Goal: Transaction & Acquisition: Obtain resource

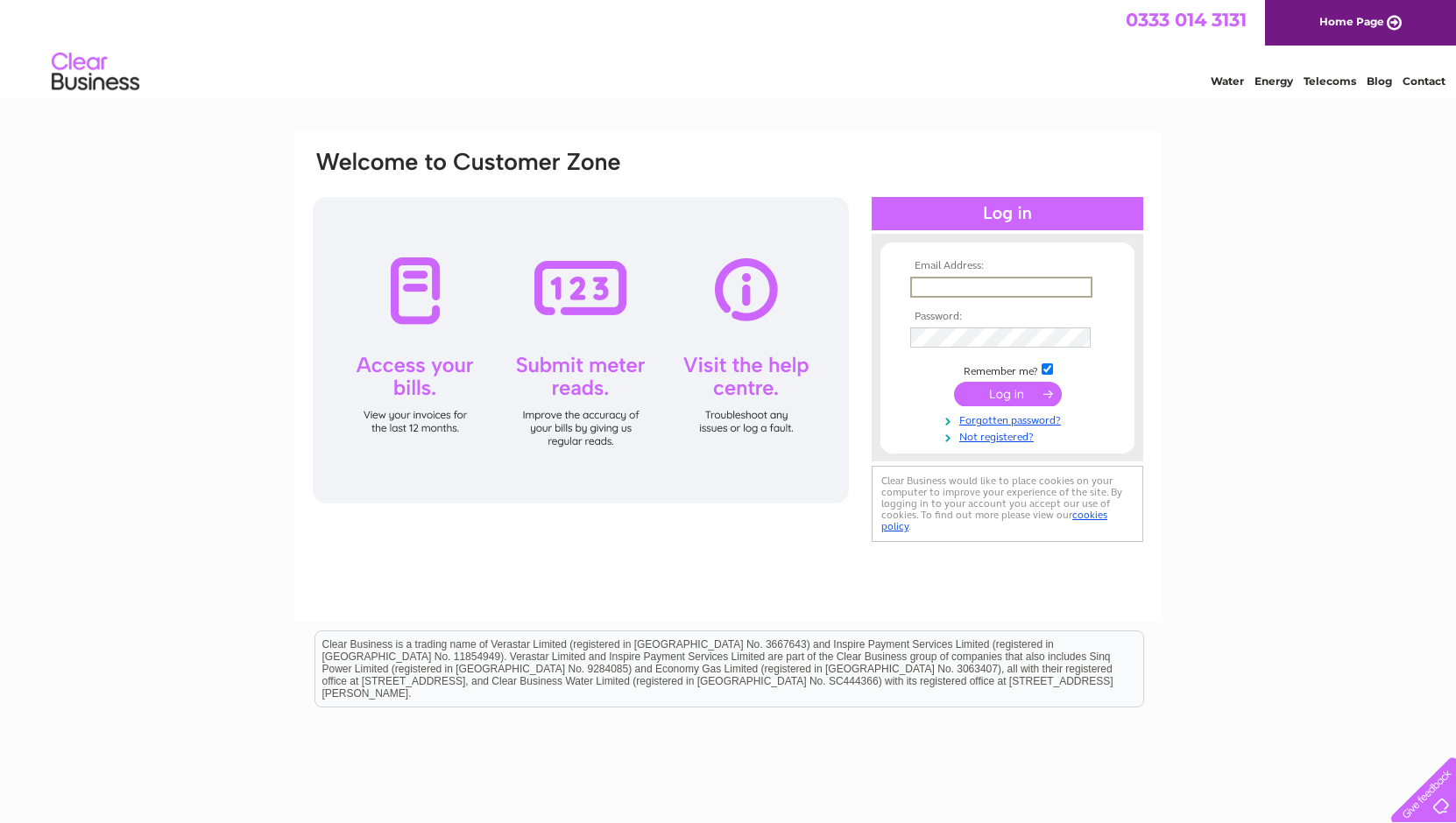
type input "audrey.mumford@hazledene.co.uk"
click at [1007, 392] on input "submit" at bounding box center [1007, 392] width 108 height 25
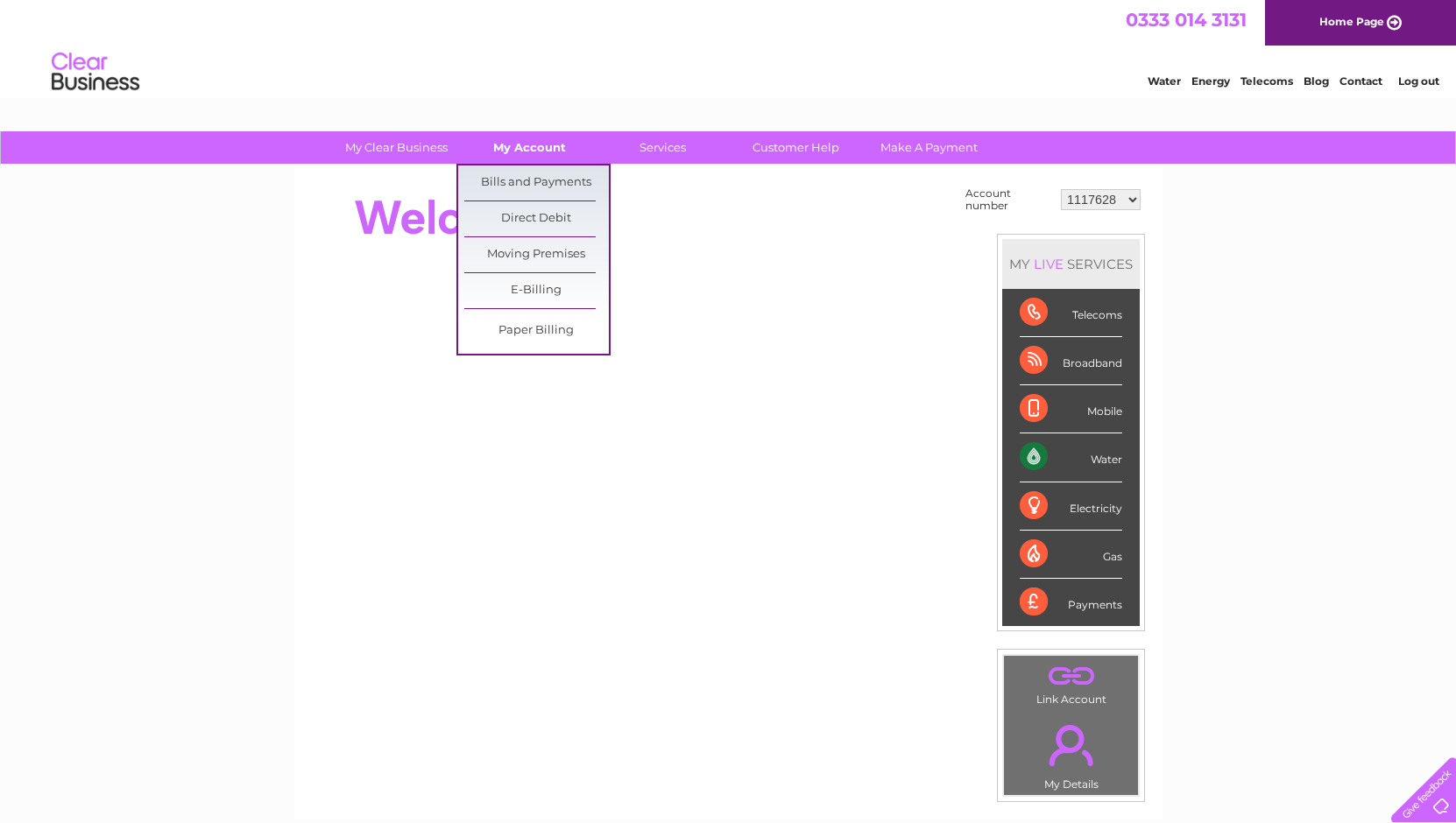
click at [544, 148] on link "My Account" at bounding box center [530, 147] width 144 height 33
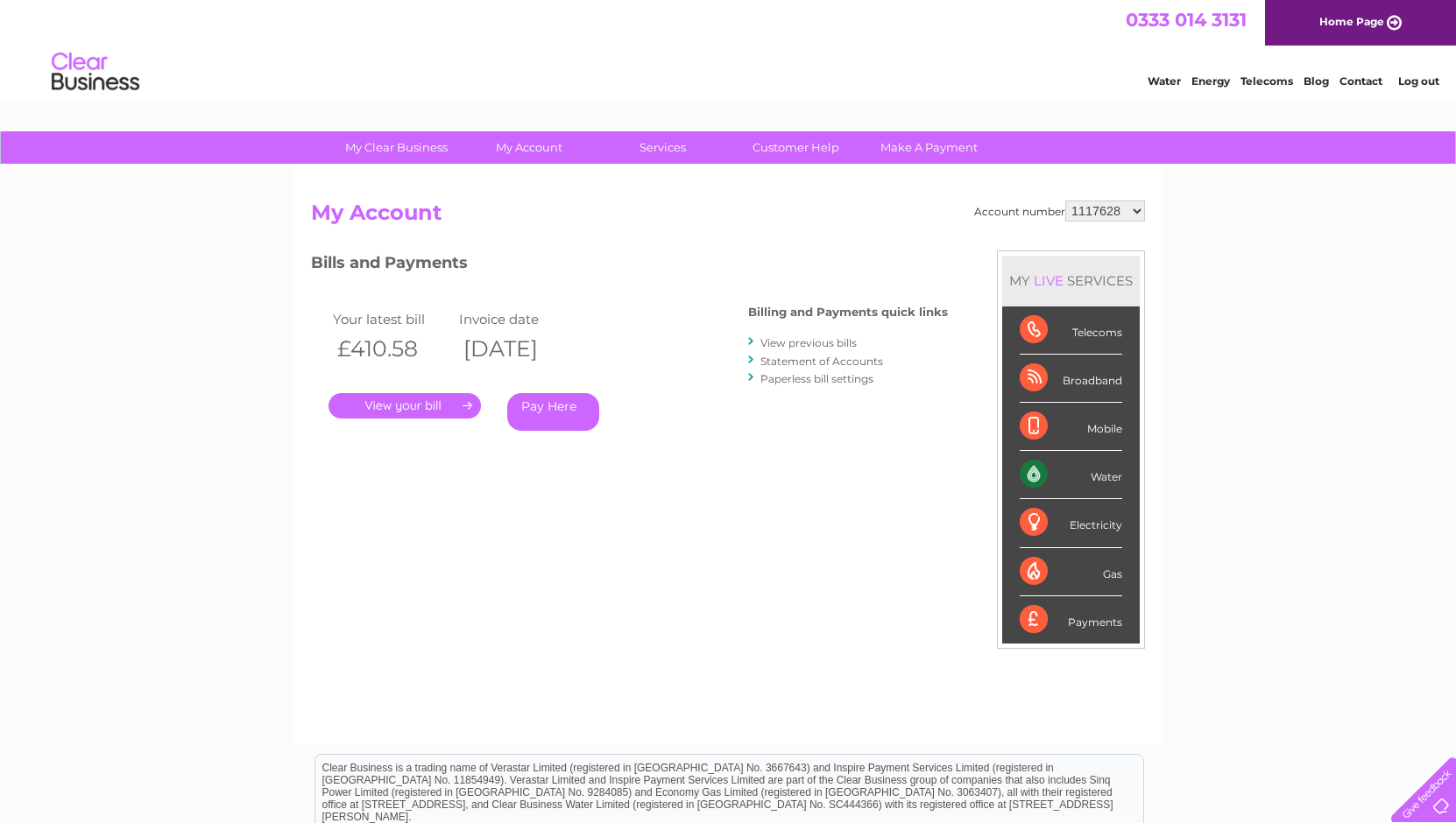
click at [455, 405] on link "." at bounding box center [404, 406] width 152 height 26
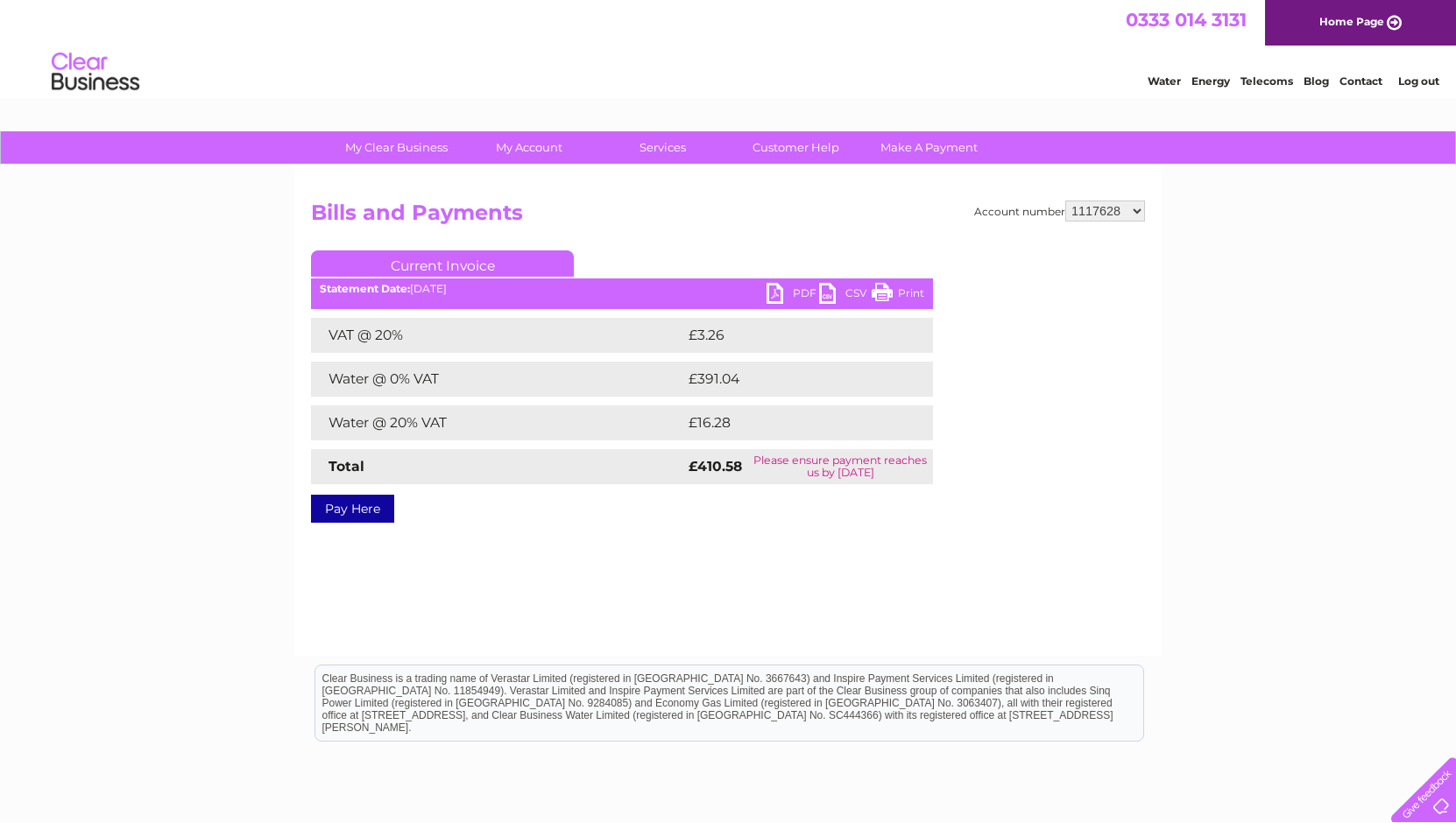
click at [777, 296] on link "PDF" at bounding box center [793, 295] width 52 height 26
select select "1136391"
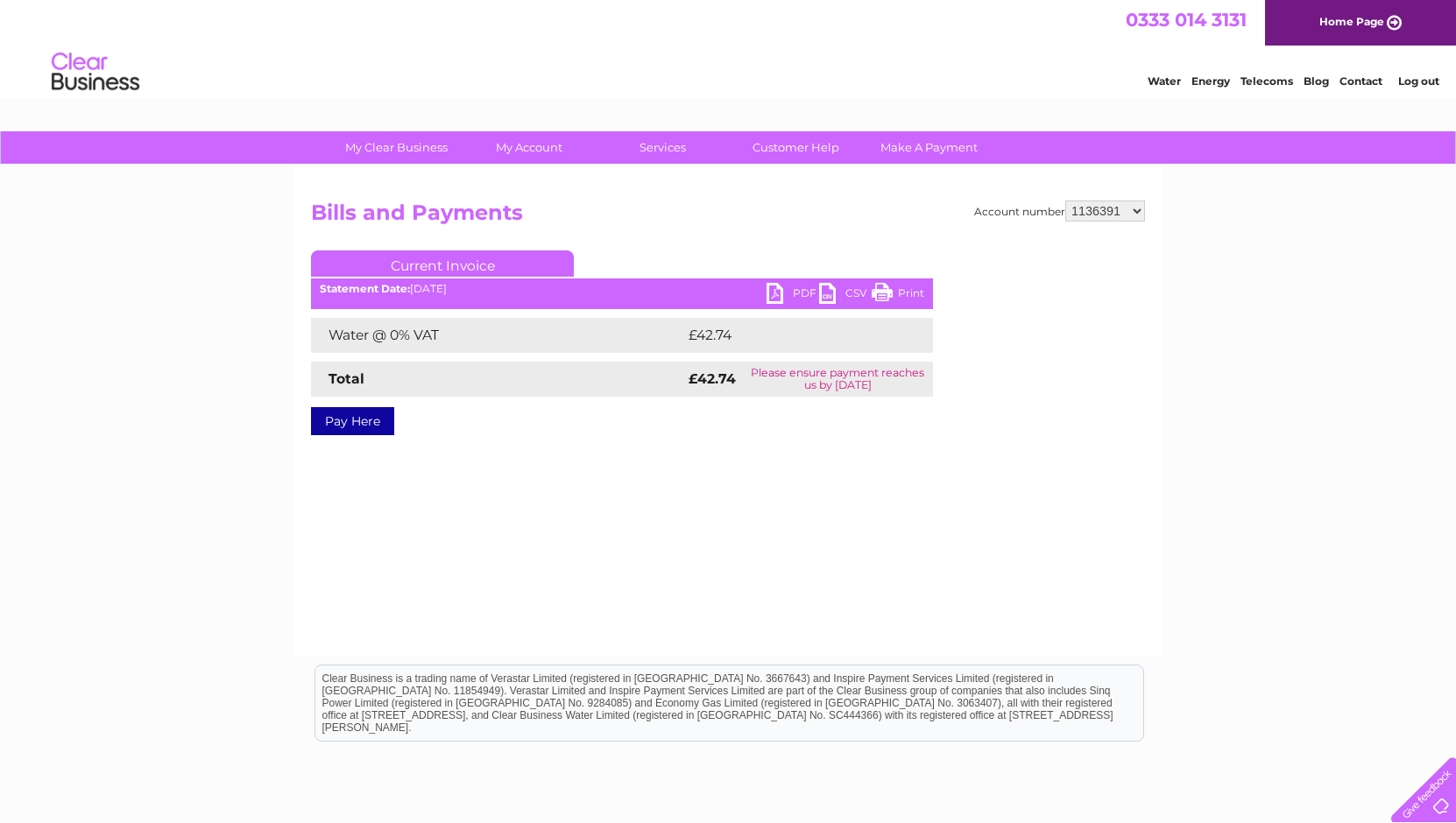
click at [775, 296] on link "PDF" at bounding box center [793, 295] width 52 height 26
click at [804, 146] on link "Customer Help" at bounding box center [796, 147] width 144 height 33
